Goal: Find specific page/section: Find specific page/section

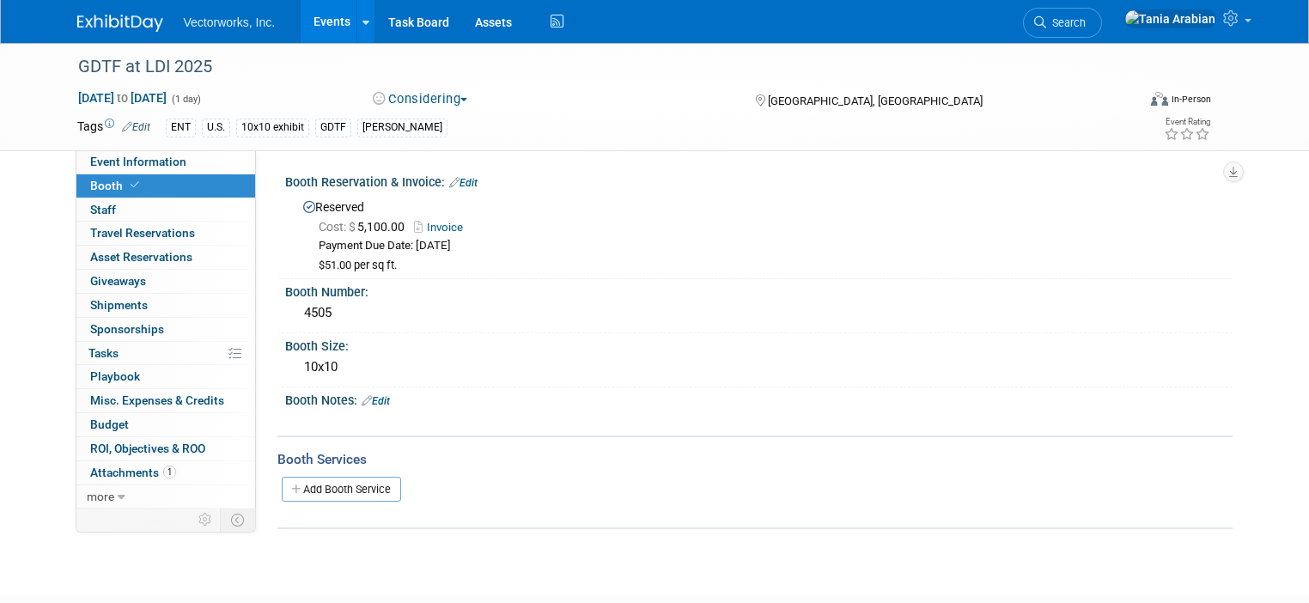
click at [328, 23] on link "Events" at bounding box center [332, 21] width 63 height 43
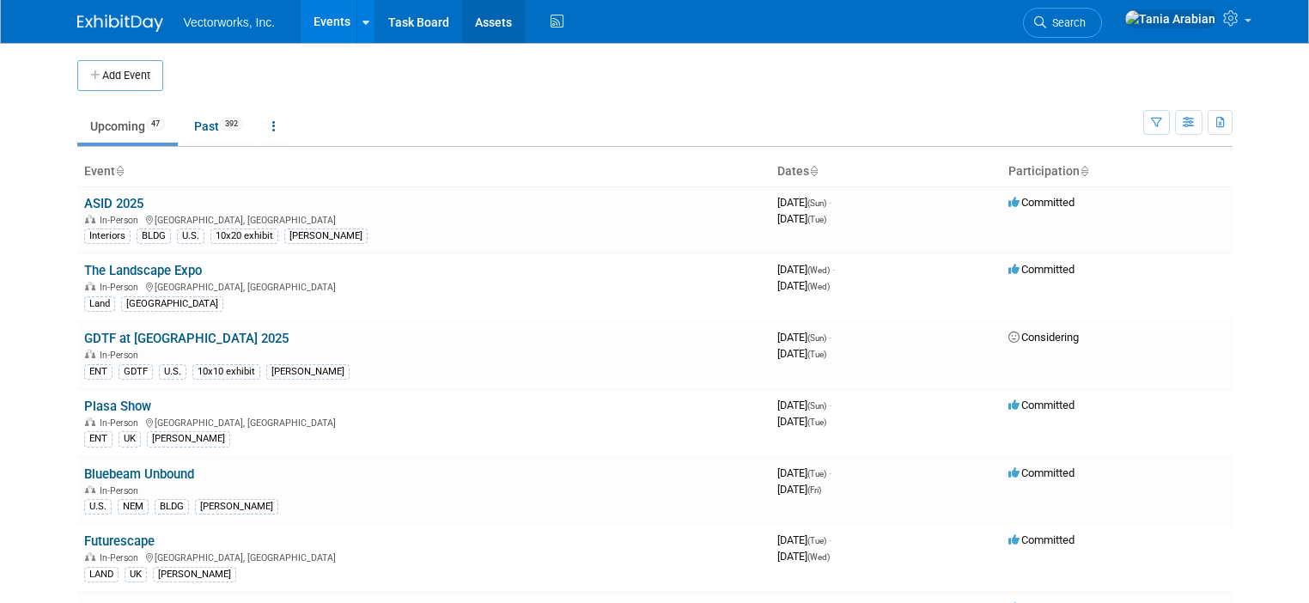
click at [488, 24] on link "Assets" at bounding box center [493, 21] width 63 height 43
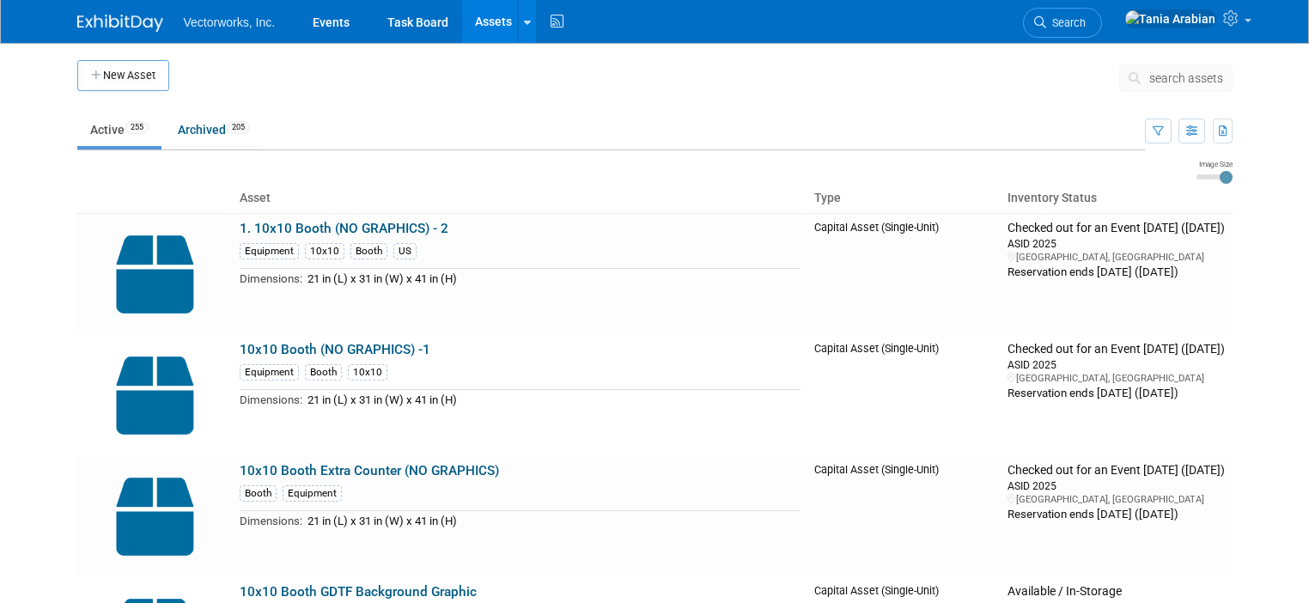
click at [1161, 79] on span "search assets" at bounding box center [1186, 78] width 74 height 14
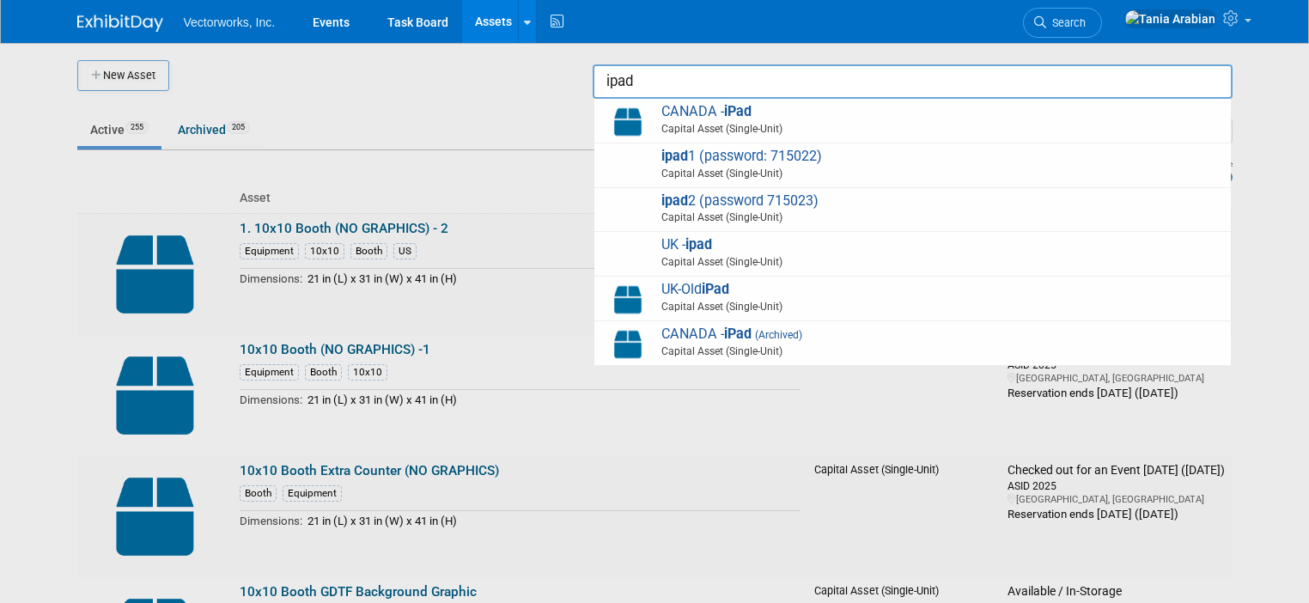
type input "ipad"
